Goal: Task Accomplishment & Management: Manage account settings

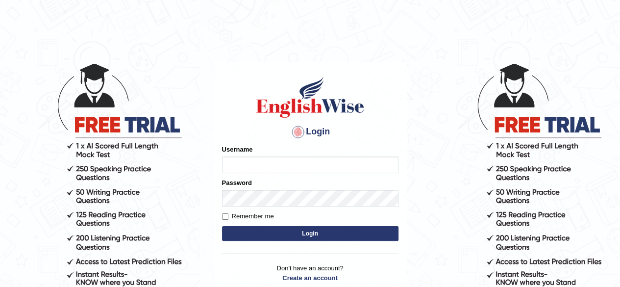
type input "[PERSON_NAME]"
click at [297, 230] on button "Login" at bounding box center [310, 233] width 177 height 15
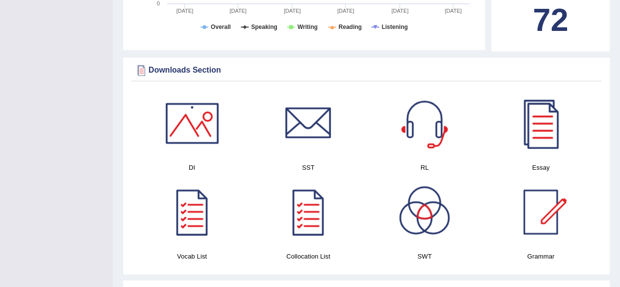
scroll to position [496, 0]
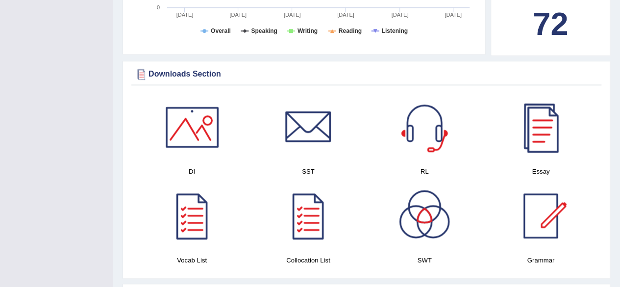
click at [551, 113] on div at bounding box center [541, 127] width 69 height 69
